Goal: Task Accomplishment & Management: Complete application form

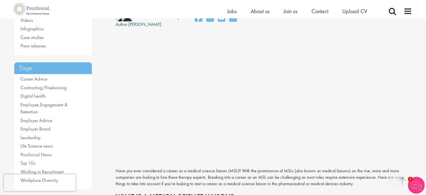
scroll to position [84, 0]
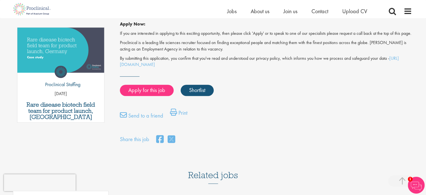
scroll to position [280, 0]
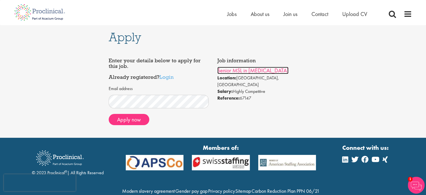
click at [262, 70] on link "Senior MSL in [MEDICAL_DATA]" at bounding box center [252, 70] width 71 height 7
